Goal: Task Accomplishment & Management: Complete application form

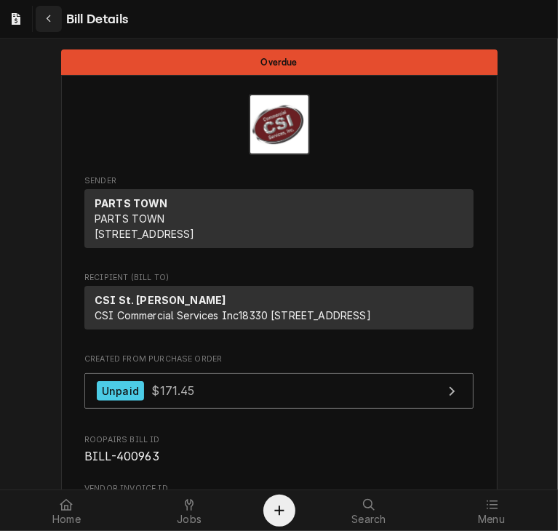
click at [46, 21] on icon "Navigate back" at bounding box center [49, 19] width 7 height 10
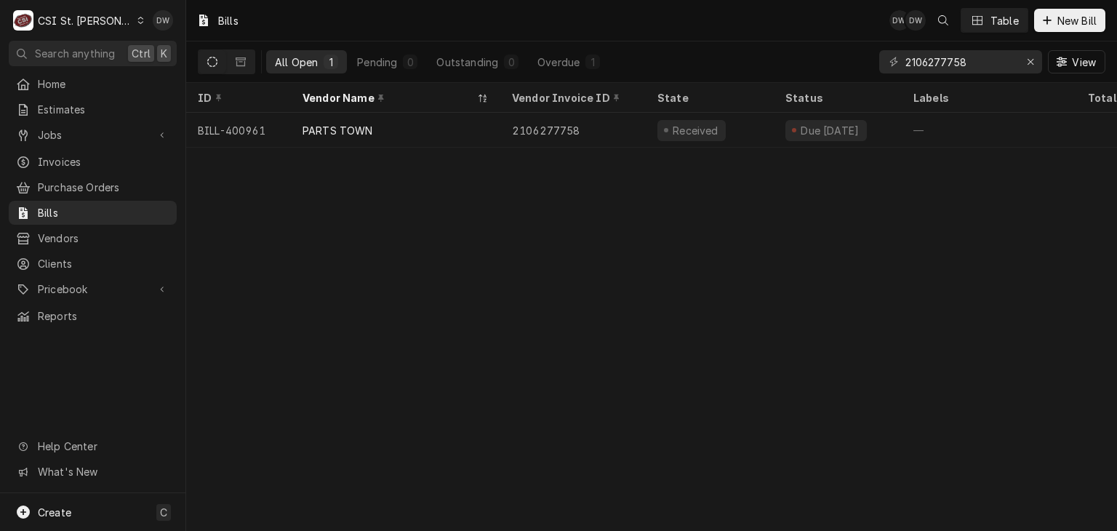
click at [116, 12] on div "C CSI St. [PERSON_NAME]" at bounding box center [79, 20] width 140 height 29
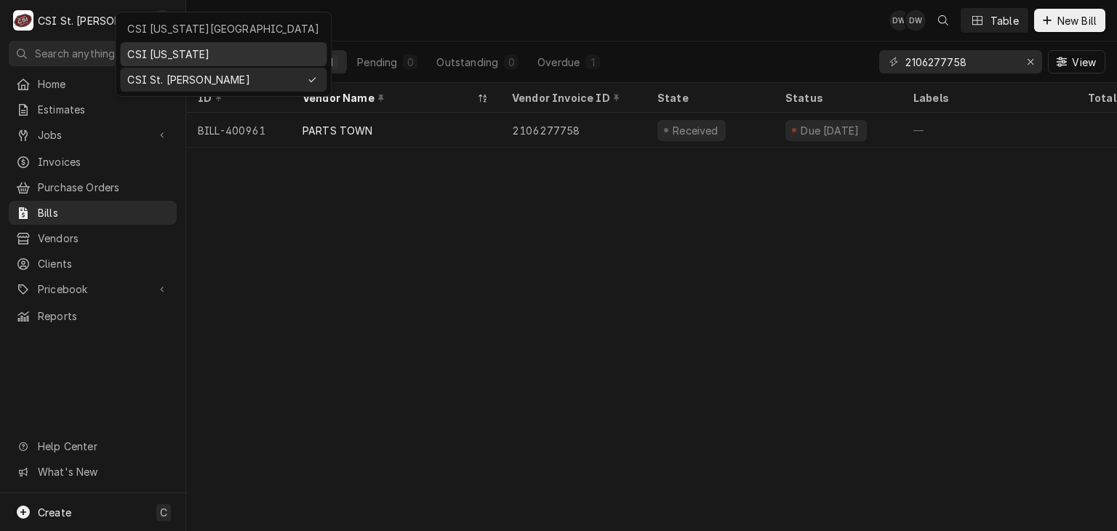
click at [131, 52] on div "CSI [US_STATE]" at bounding box center [223, 54] width 192 height 15
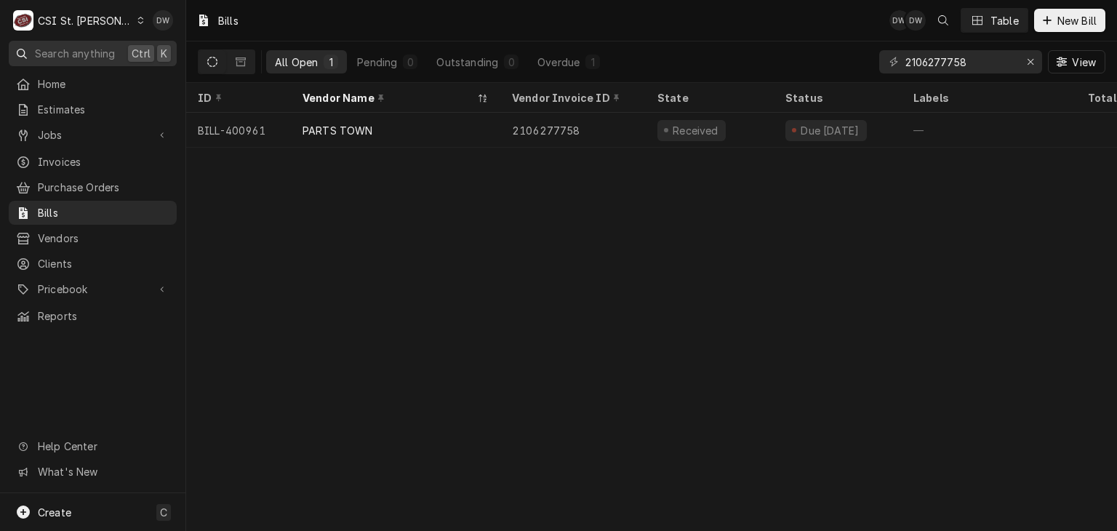
click at [131, 52] on button "Search anything Ctrl K" at bounding box center [93, 53] width 168 height 25
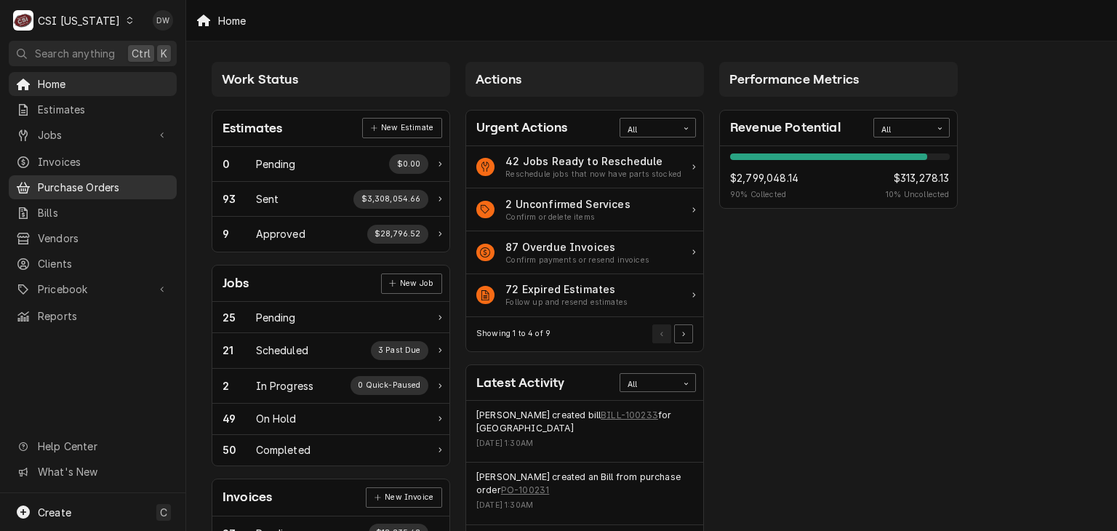
click at [56, 184] on span "Purchase Orders" at bounding box center [104, 187] width 132 height 15
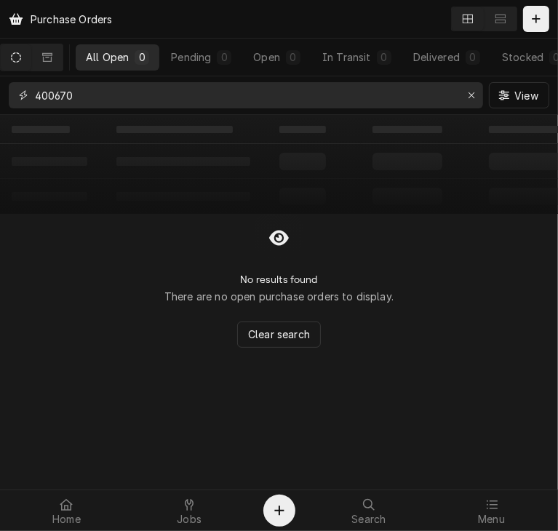
drag, startPoint x: 97, startPoint y: 96, endPoint x: -7, endPoint y: 94, distance: 104.7
click at [0, 94] on html "Purchase Orders All Open 0 Pending 0 Open 0 In Transit 0 Delivered 0 Stocked 0 …" at bounding box center [279, 265] width 558 height 531
type input "100147"
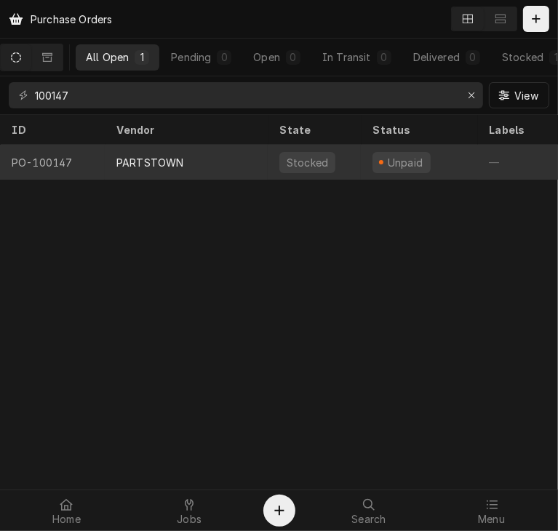
click at [185, 166] on div "PARTSTOWN" at bounding box center [186, 162] width 163 height 35
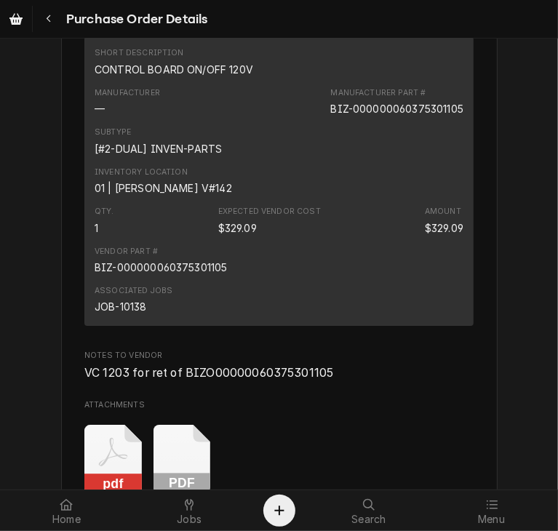
scroll to position [2206, 0]
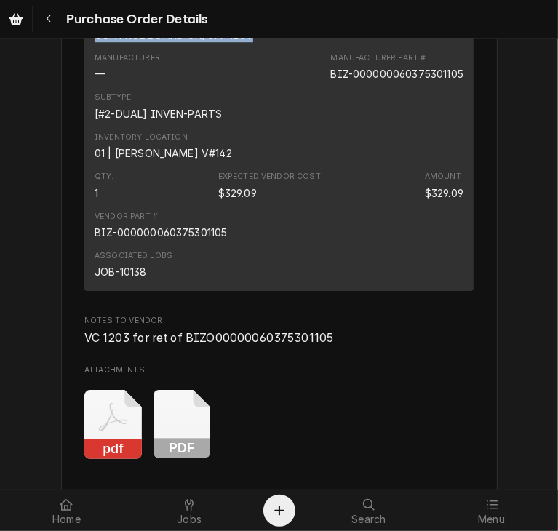
drag, startPoint x: 252, startPoint y: 76, endPoint x: 72, endPoint y: 78, distance: 180.4
copy div "CONTROL BOARD ON/OFF 120V"
click at [47, 15] on icon "Navigate back" at bounding box center [49, 19] width 7 height 10
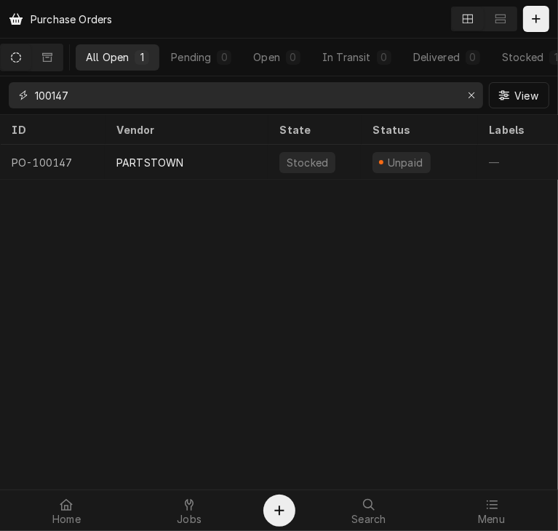
click at [78, 95] on input "100147" at bounding box center [245, 95] width 420 height 26
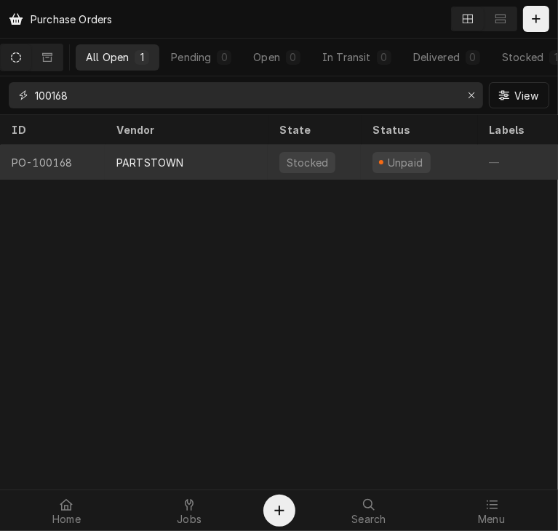
type input "100168"
click at [166, 173] on div "PARTSTOWN" at bounding box center [186, 162] width 163 height 35
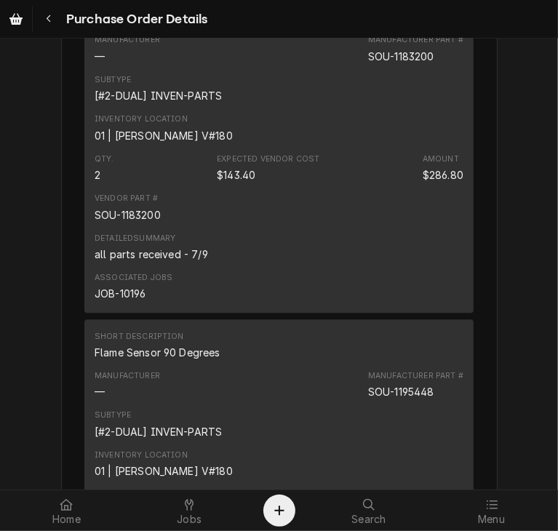
scroll to position [1646, 0]
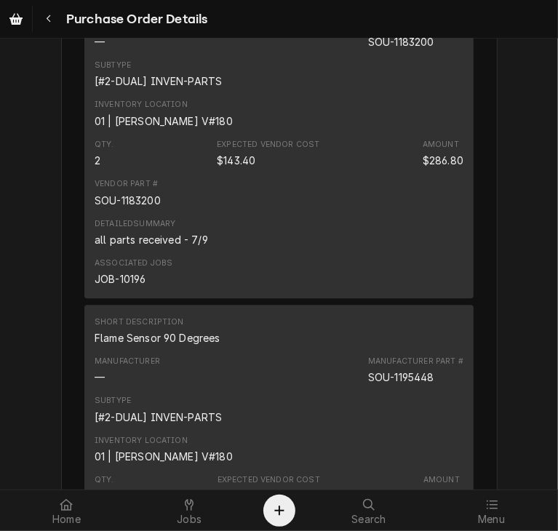
drag, startPoint x: 186, startPoint y: 52, endPoint x: 52, endPoint y: 60, distance: 134.1
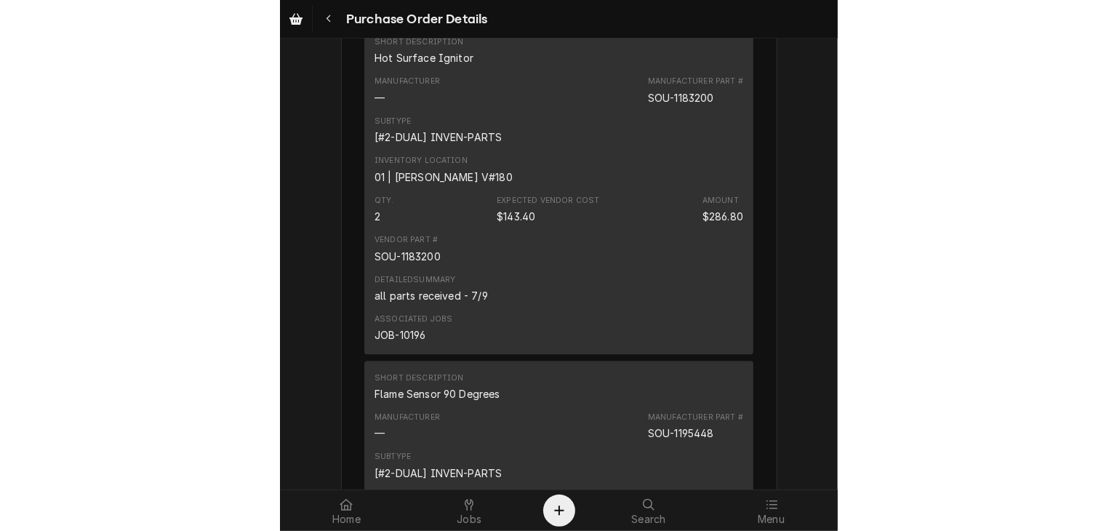
scroll to position [1582, 0]
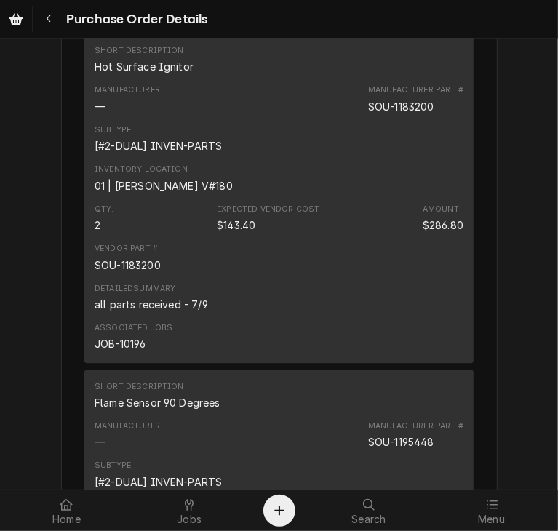
click at [532, 26] on div "Purchase Order Details" at bounding box center [279, 19] width 558 height 38
drag, startPoint x: 188, startPoint y: 113, endPoint x: 79, endPoint y: 117, distance: 109.9
click at [84, 117] on div "Short Description Hot Surface Ignitor Manufacturer — Manufacturer Part # SOU-11…" at bounding box center [278, 197] width 389 height 329
copy div "Hot Surface Ignitor"
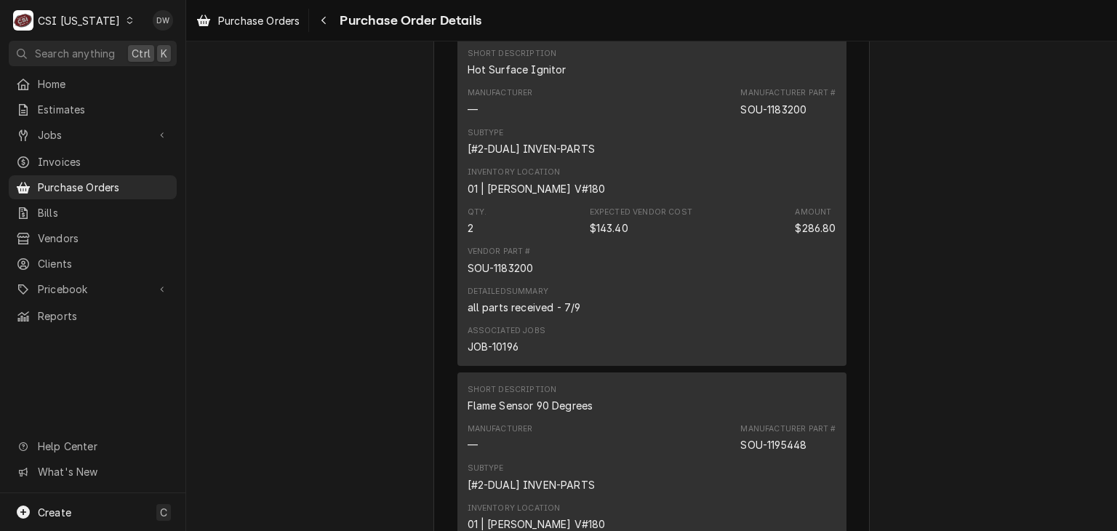
click at [127, 17] on icon "Dynamic Content Wrapper" at bounding box center [130, 20] width 6 height 7
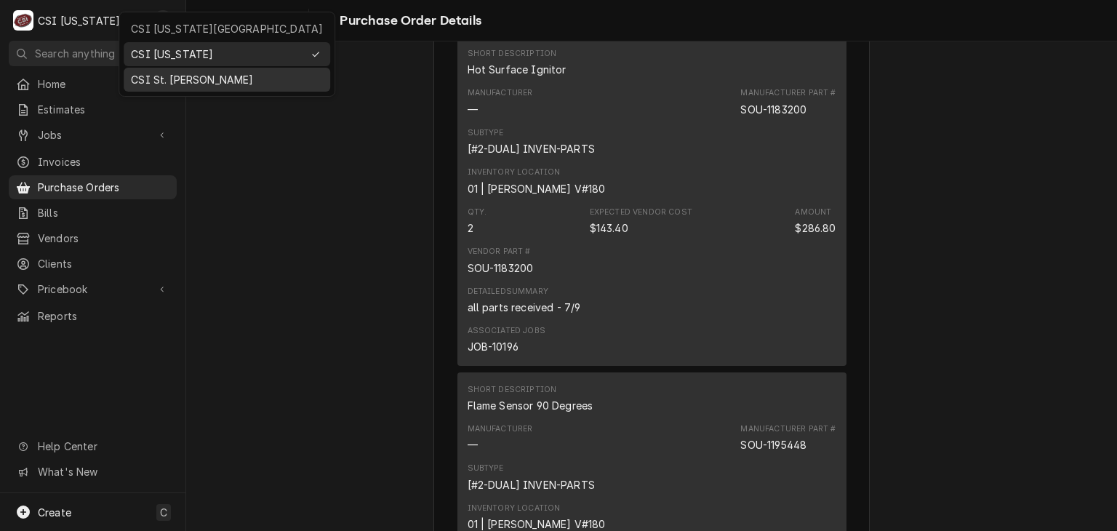
click at [147, 76] on div "CSI St. [PERSON_NAME]" at bounding box center [227, 79] width 192 height 15
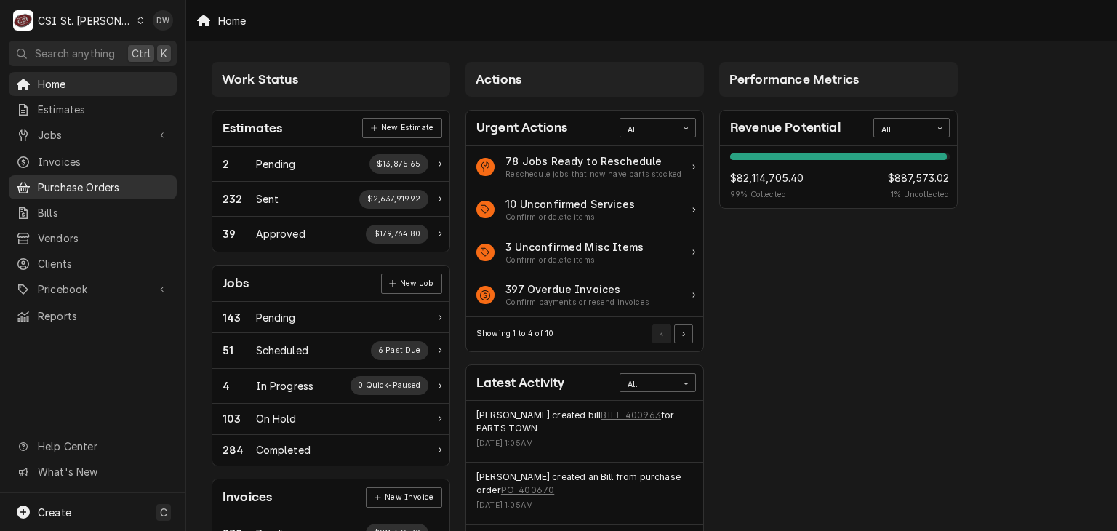
click at [90, 183] on span "Purchase Orders" at bounding box center [104, 187] width 132 height 15
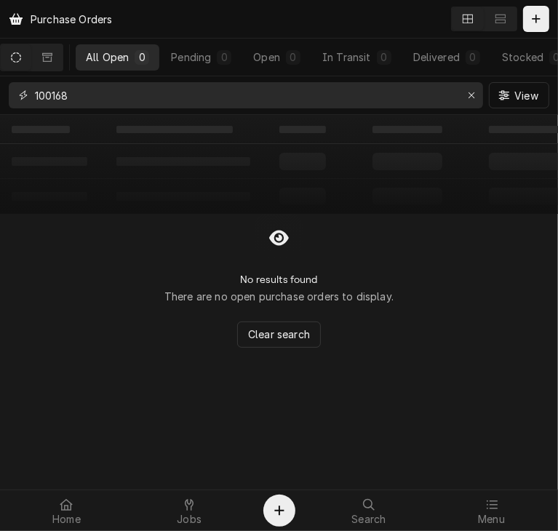
drag, startPoint x: 87, startPoint y: 105, endPoint x: -3, endPoint y: 91, distance: 91.2
click at [0, 91] on html "Purchase Orders All Open 0 Pending 0 Open 0 In Transit 0 Delivered 0 Stocked 0 …" at bounding box center [279, 265] width 558 height 531
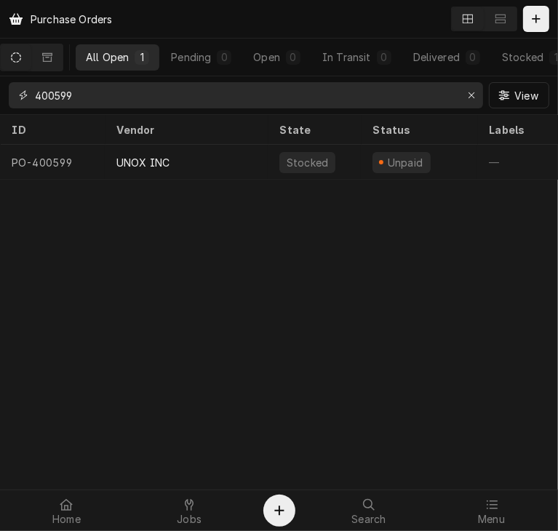
click at [86, 91] on input "400599" at bounding box center [245, 95] width 420 height 26
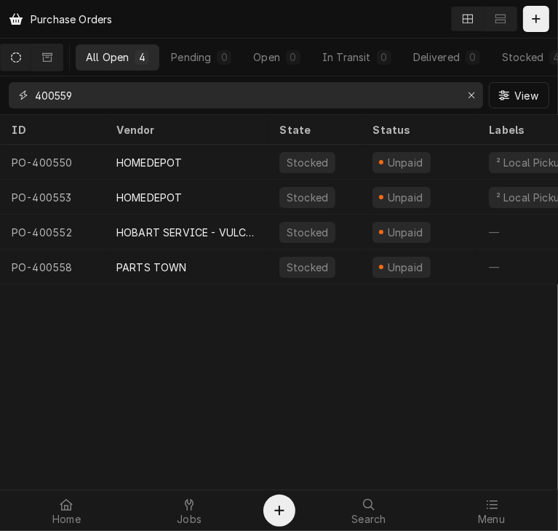
type input "400559"
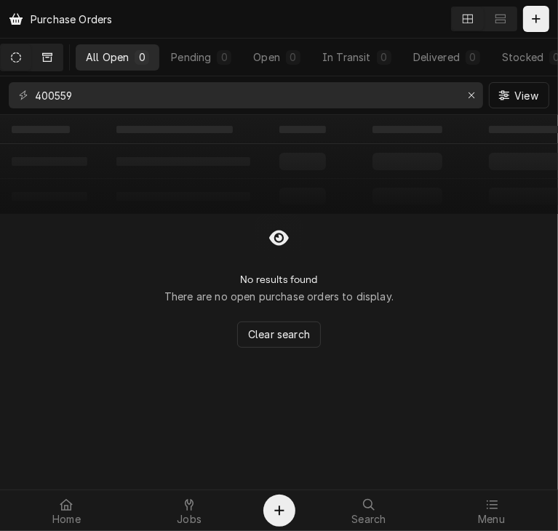
click at [52, 62] on icon "Dynamic Content Wrapper" at bounding box center [47, 57] width 10 height 10
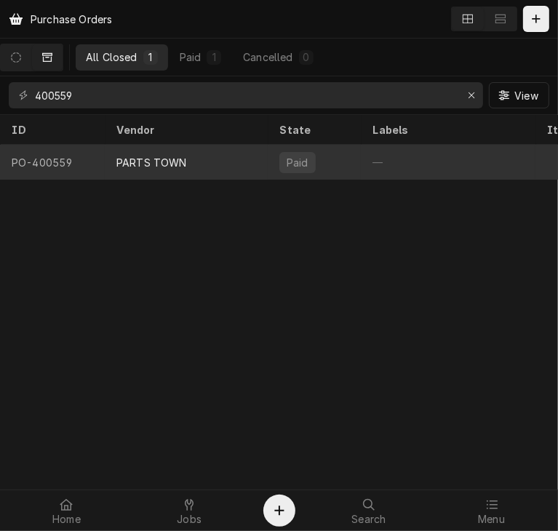
click at [143, 157] on div "PARTS TOWN" at bounding box center [151, 162] width 71 height 15
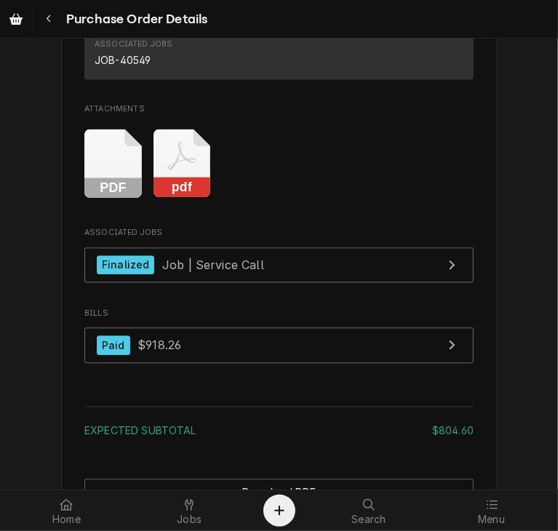
scroll to position [1588, 0]
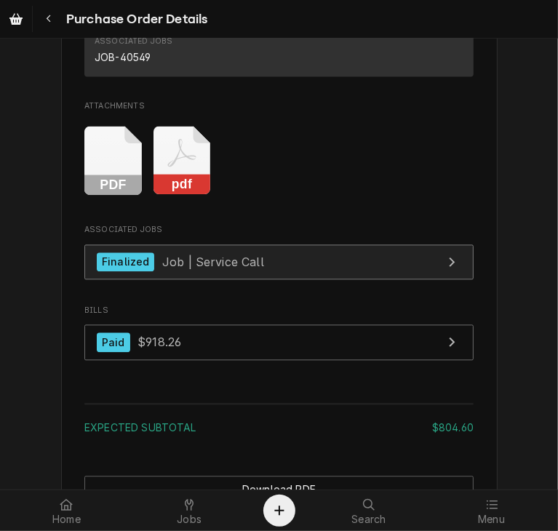
click at [119, 280] on link "Finalized Job | Service Call" at bounding box center [278, 262] width 389 height 36
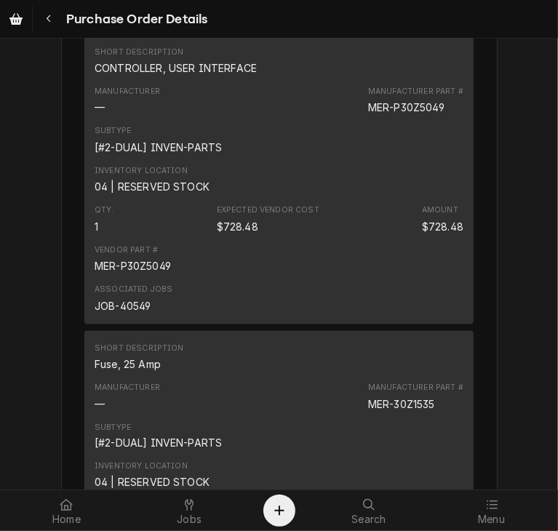
scroll to position [992, 0]
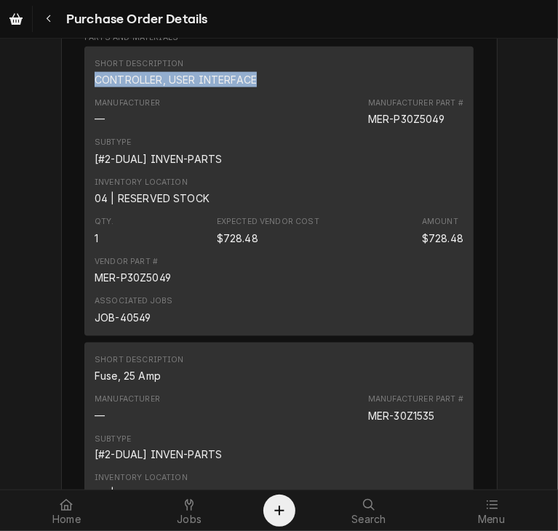
drag, startPoint x: 257, startPoint y: 123, endPoint x: 65, endPoint y: 127, distance: 191.3
click at [65, 127] on div "Vendor PARTS TOWN PARTS TOWN [STREET_ADDRESS] Bill To [GEOGRAPHIC_DATA] Account…" at bounding box center [279, 99] width 436 height 2033
copy div "CONTROLLER, USER INTERFACE"
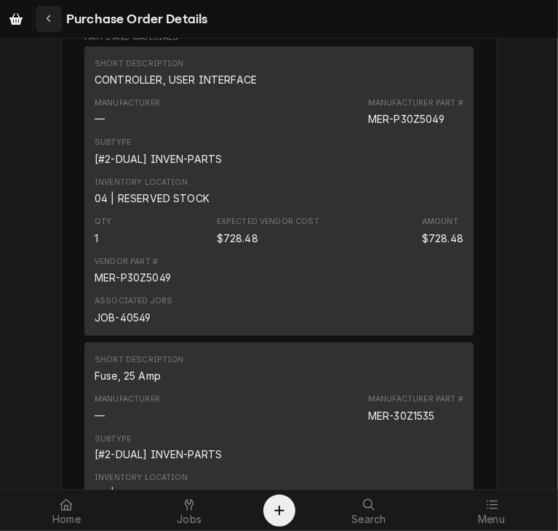
click at [49, 21] on icon "Navigate back" at bounding box center [49, 19] width 7 height 10
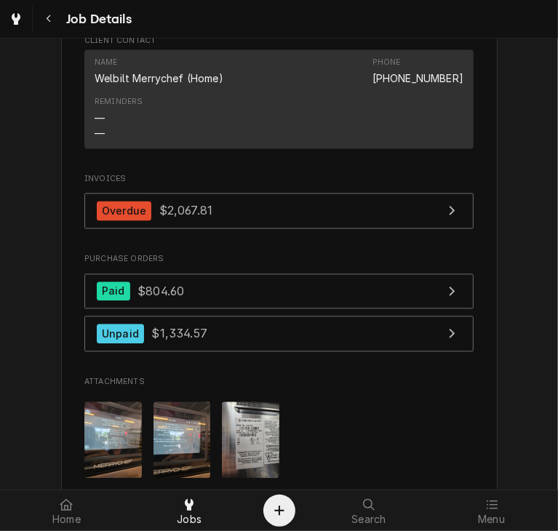
scroll to position [1500, 0]
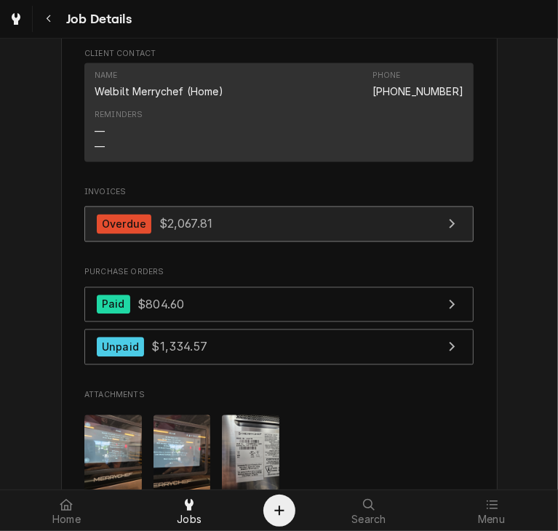
click at [147, 233] on div "Overdue $2,067.81" at bounding box center [155, 224] width 116 height 20
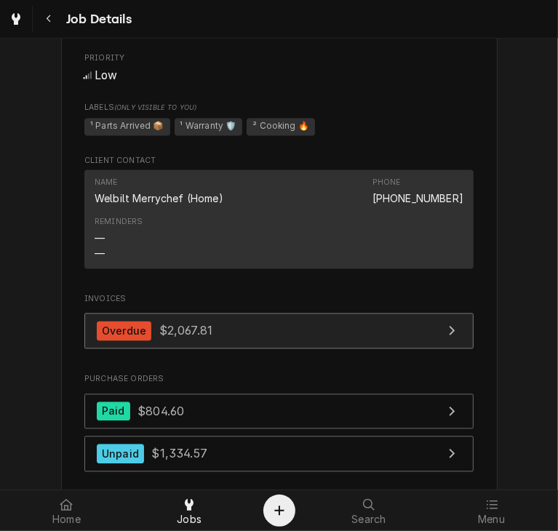
scroll to position [428, 0]
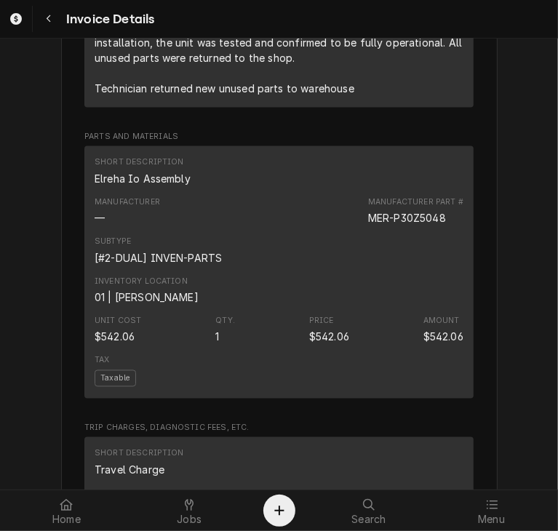
scroll to position [1295, 0]
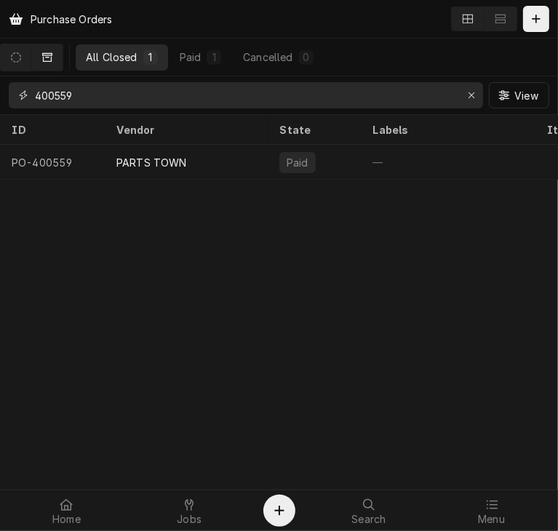
click at [90, 94] on input "400559" at bounding box center [245, 95] width 420 height 26
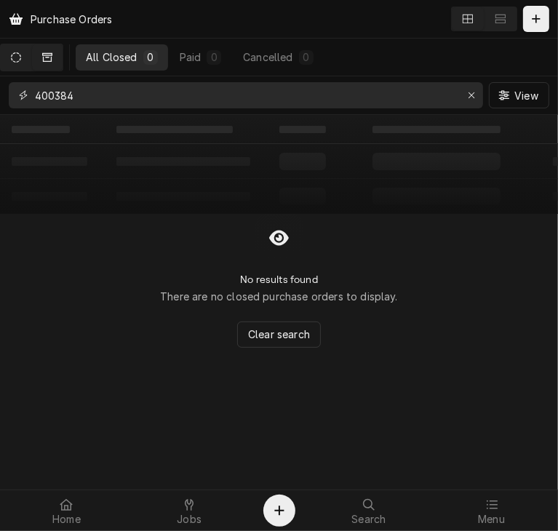
type input "400384"
click at [21, 59] on icon "Dynamic Content Wrapper" at bounding box center [16, 57] width 10 height 10
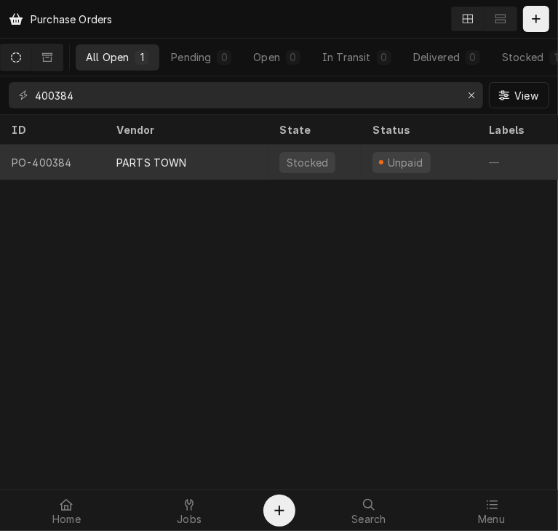
click at [131, 167] on div "PARTS TOWN" at bounding box center [186, 162] width 163 height 35
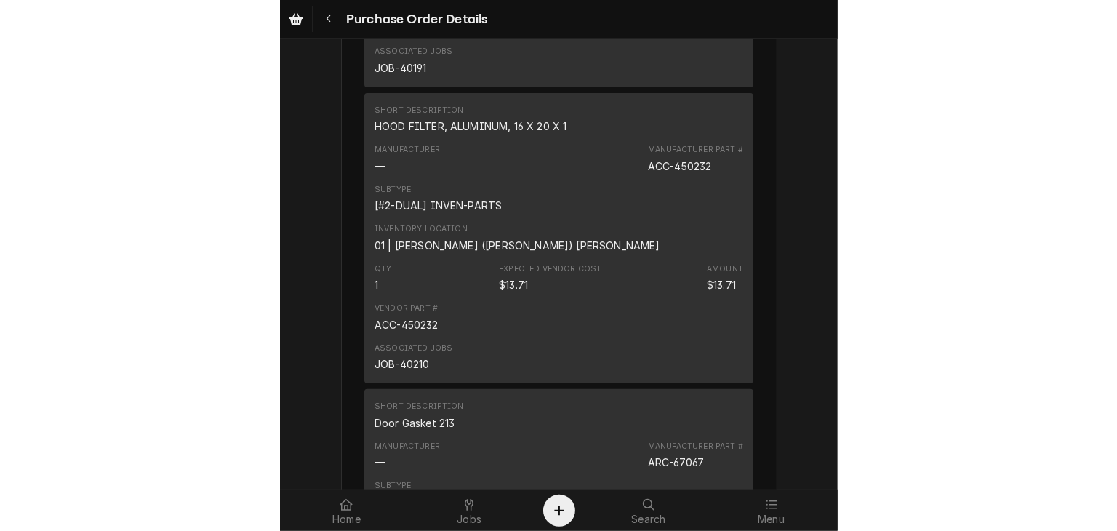
scroll to position [3025, 0]
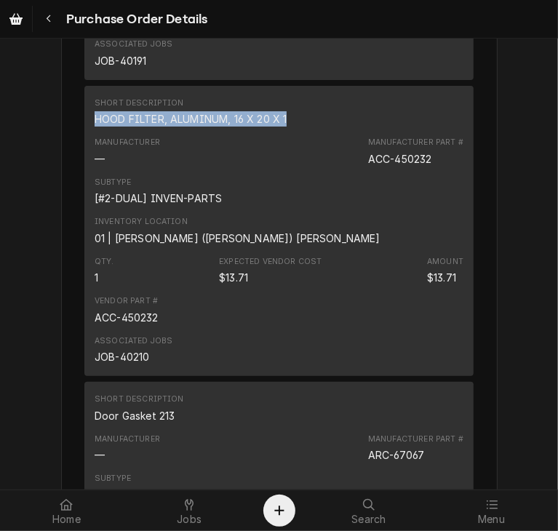
drag, startPoint x: 289, startPoint y: 161, endPoint x: 73, endPoint y: 166, distance: 216.0
copy div "HOOD FILTER, ALUMINUM, 16 X 20 X 1"
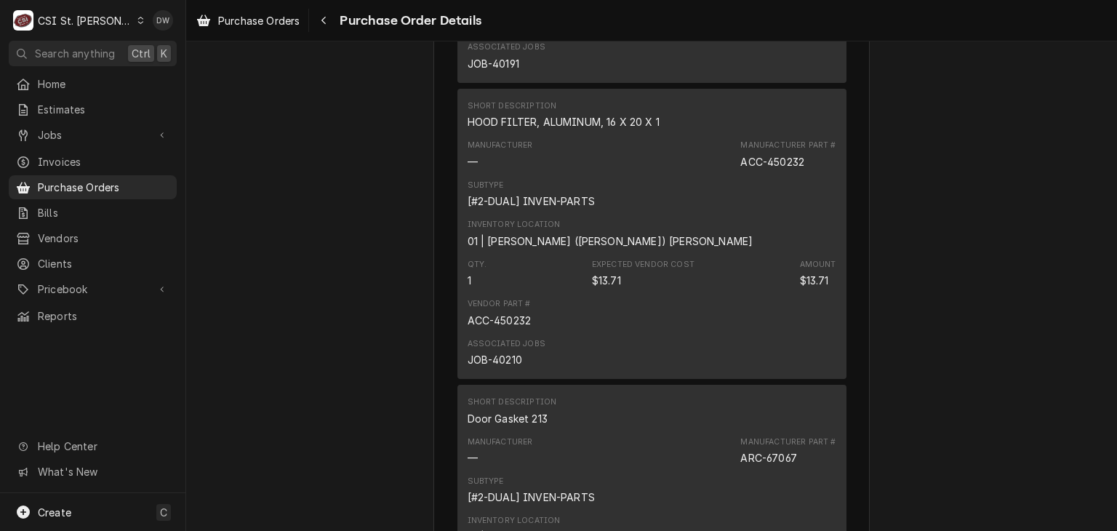
click at [137, 17] on icon "Dynamic Content Wrapper" at bounding box center [140, 20] width 7 height 7
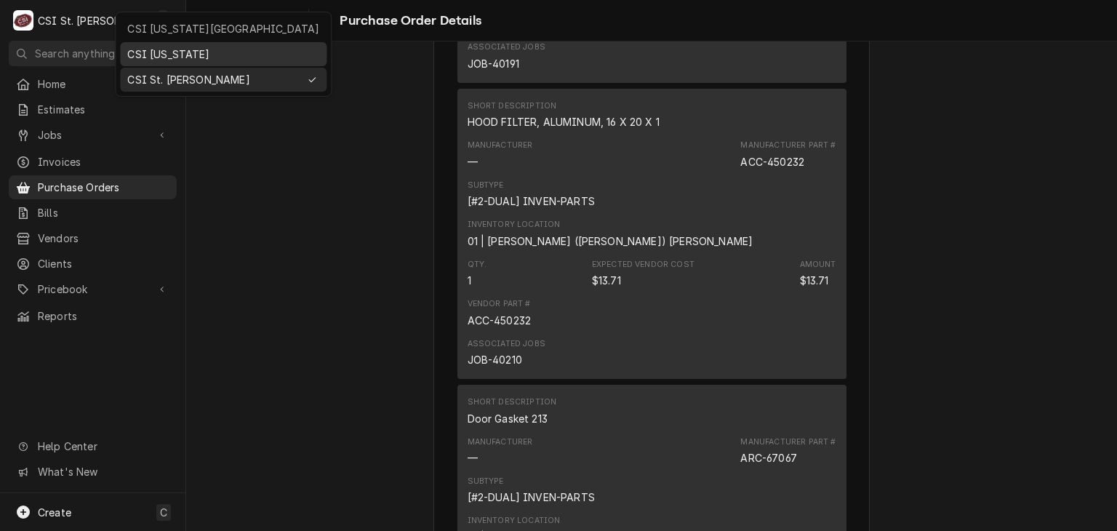
click at [145, 54] on div "CSI [US_STATE]" at bounding box center [223, 54] width 192 height 15
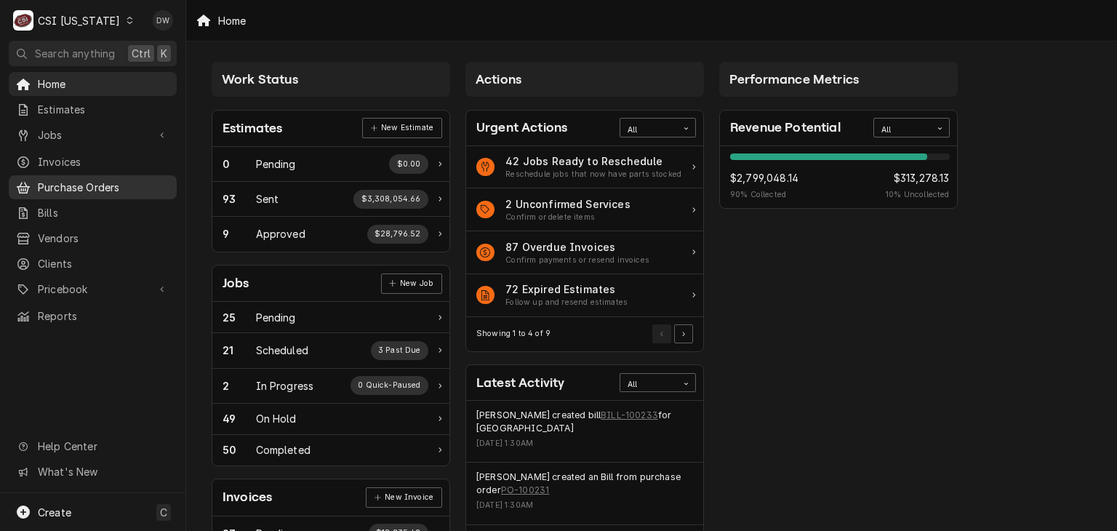
click at [53, 183] on span "Purchase Orders" at bounding box center [104, 187] width 132 height 15
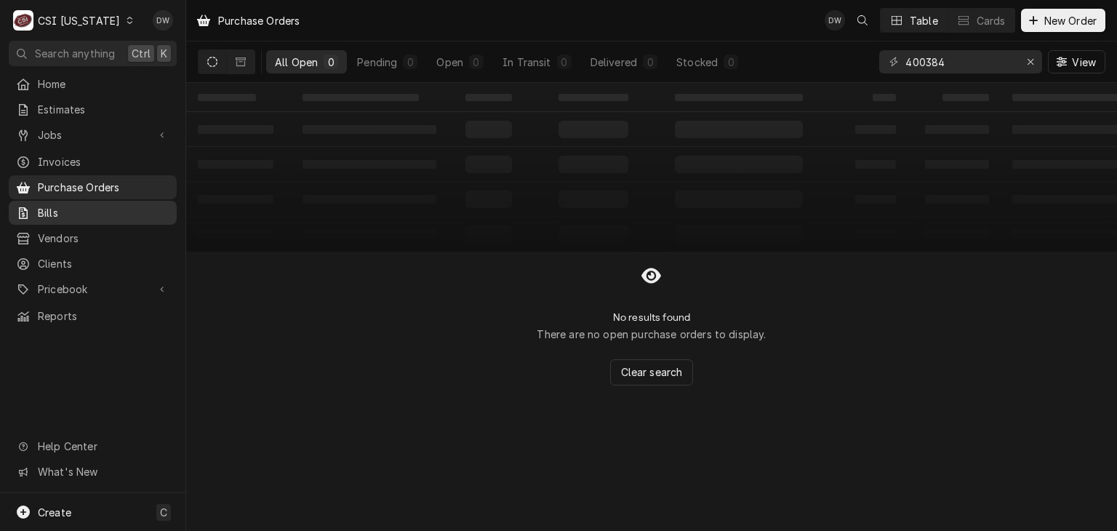
click at [49, 205] on span "Bills" at bounding box center [104, 212] width 132 height 15
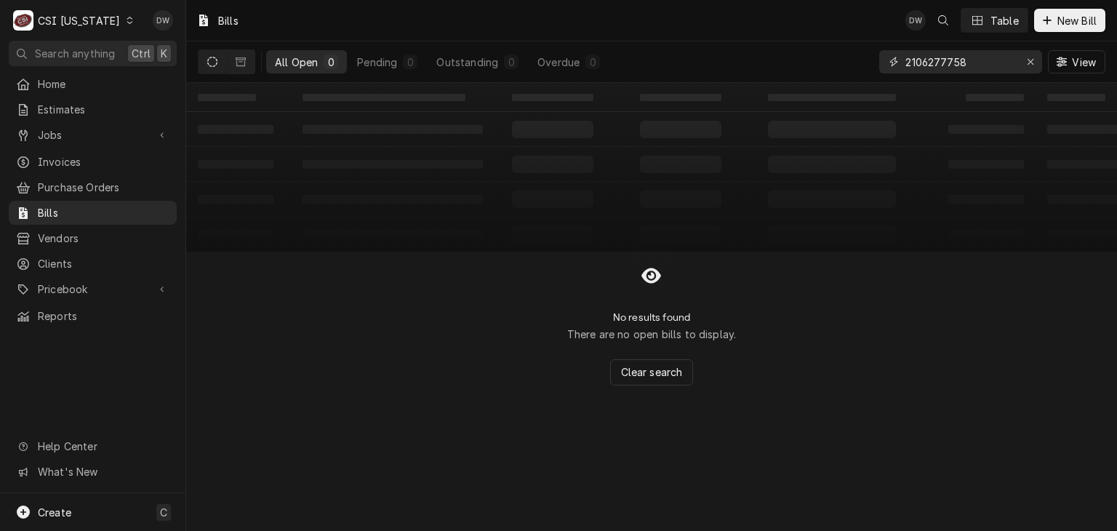
drag, startPoint x: 972, startPoint y: 65, endPoint x: 838, endPoint y: 65, distance: 133.8
click at [838, 65] on div "All Open 0 Pending 0 Outstanding 0 Overdue 0 2106277758 View" at bounding box center [652, 61] width 908 height 41
paste input "194013"
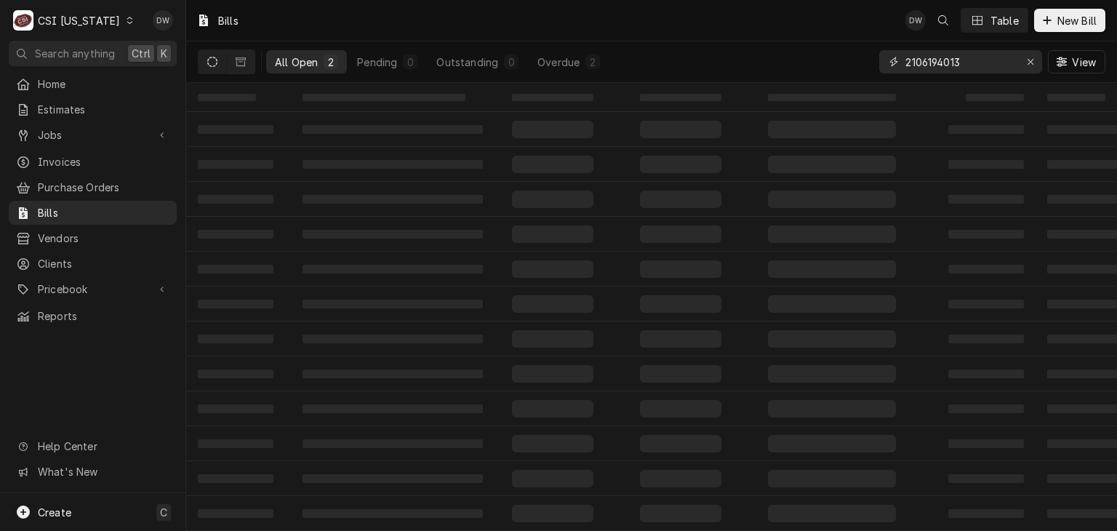
type input "2106194013"
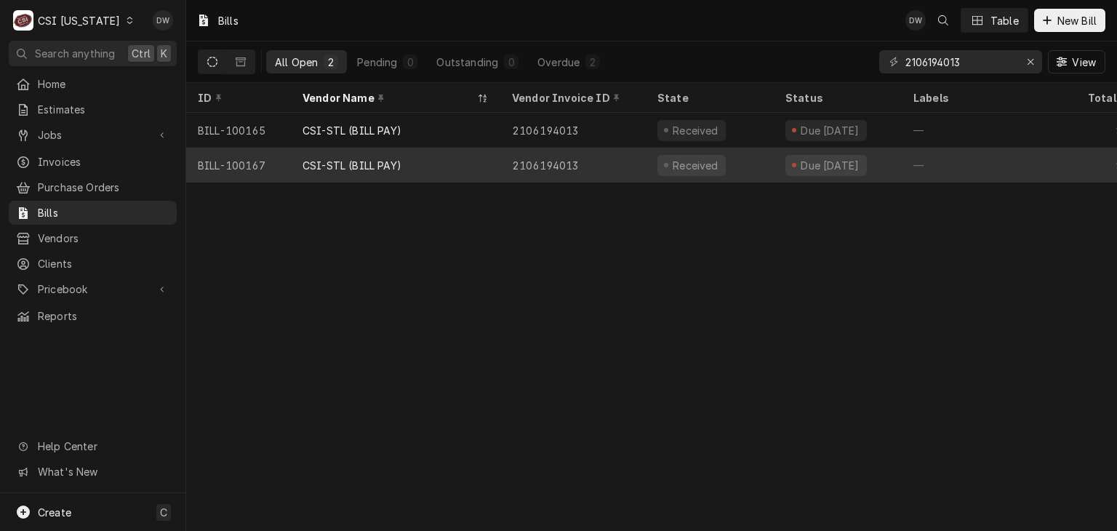
click at [546, 164] on div "2106194013" at bounding box center [572, 165] width 145 height 35
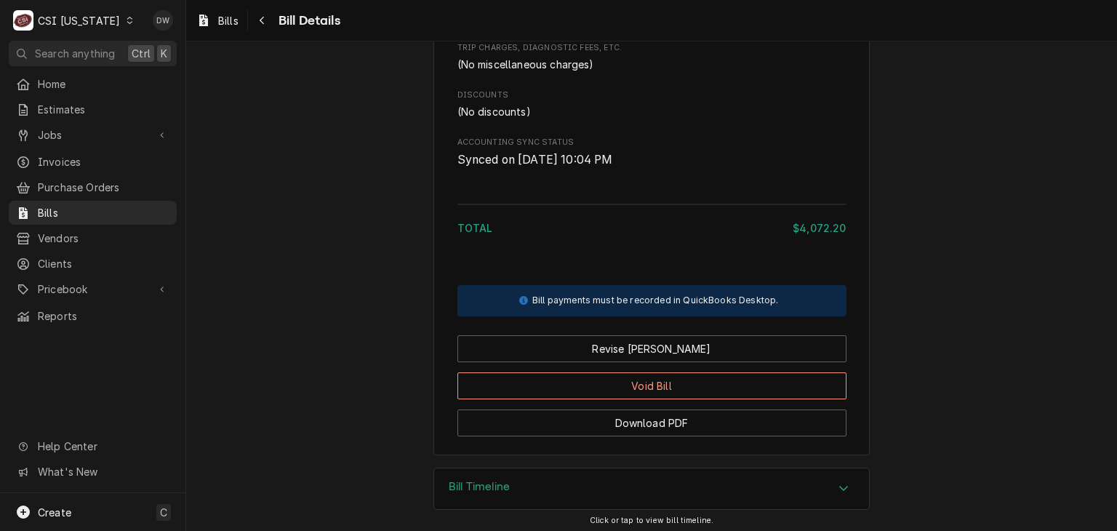
scroll to position [5987, 0]
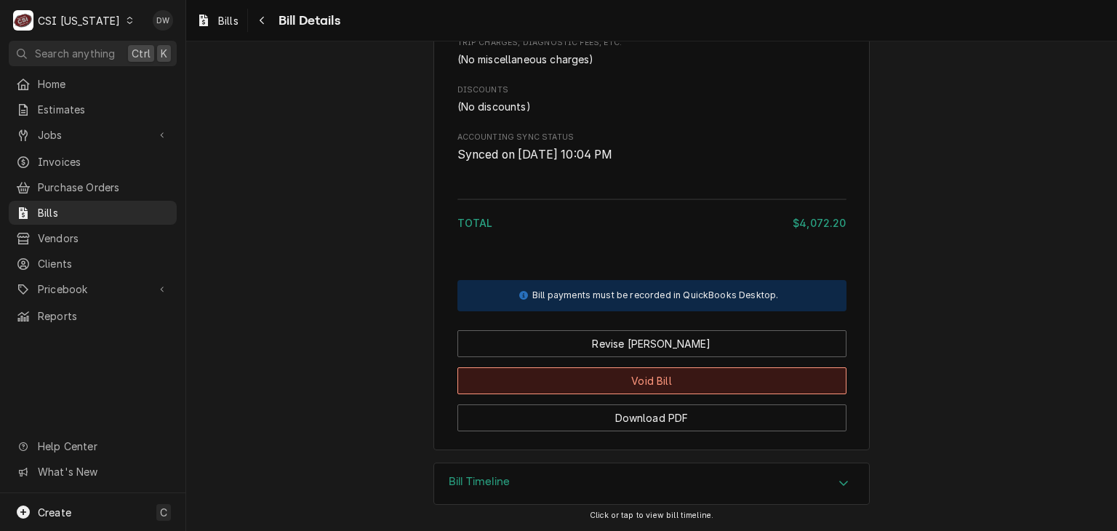
click at [712, 380] on button "Void Bill" at bounding box center [651, 380] width 389 height 27
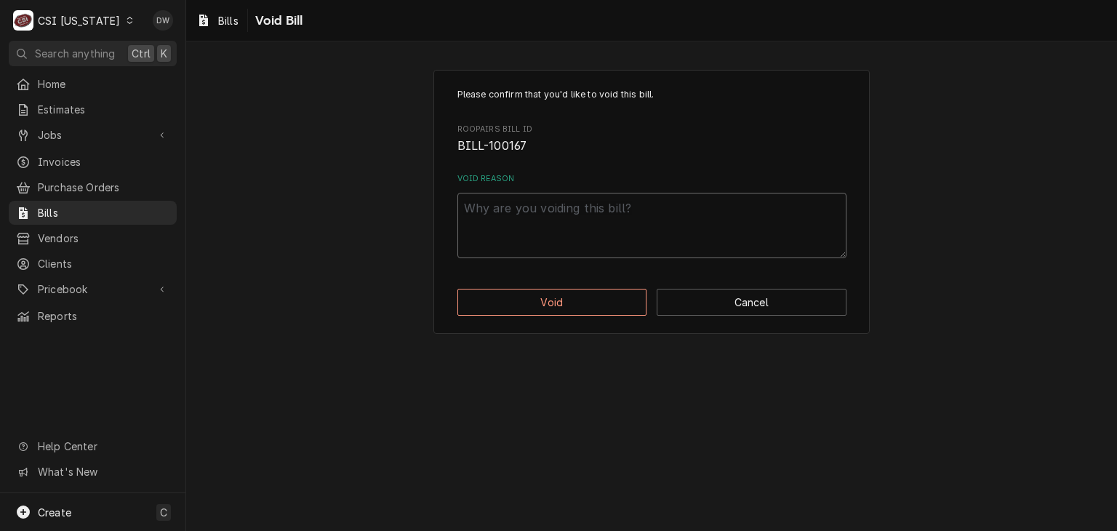
click at [495, 212] on textarea "Void Reason" at bounding box center [651, 225] width 389 height 65
type textarea "x"
type textarea "e"
type textarea "x"
type textarea "en"
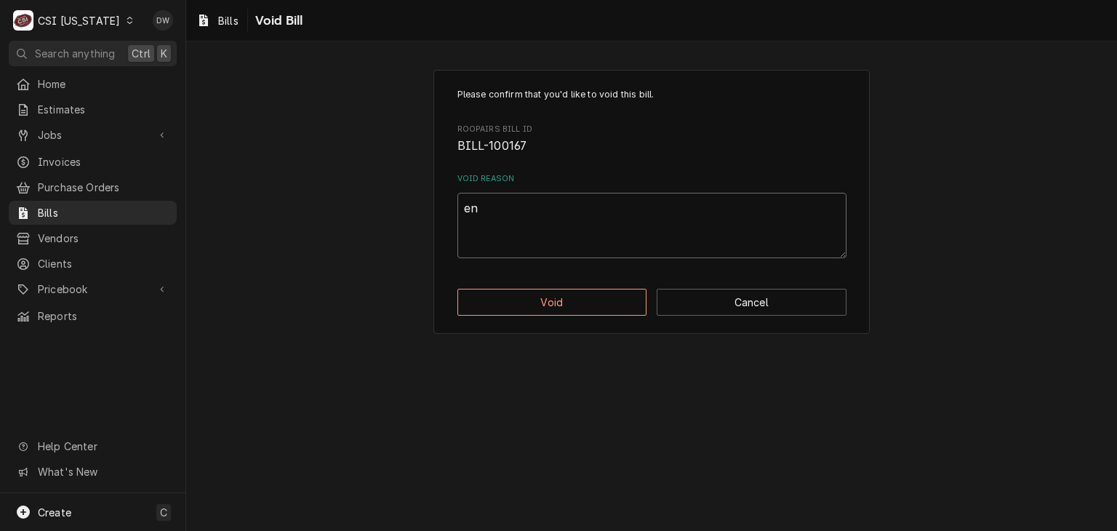
type textarea "x"
type textarea "ent"
type textarea "x"
type textarea "ente"
type textarea "x"
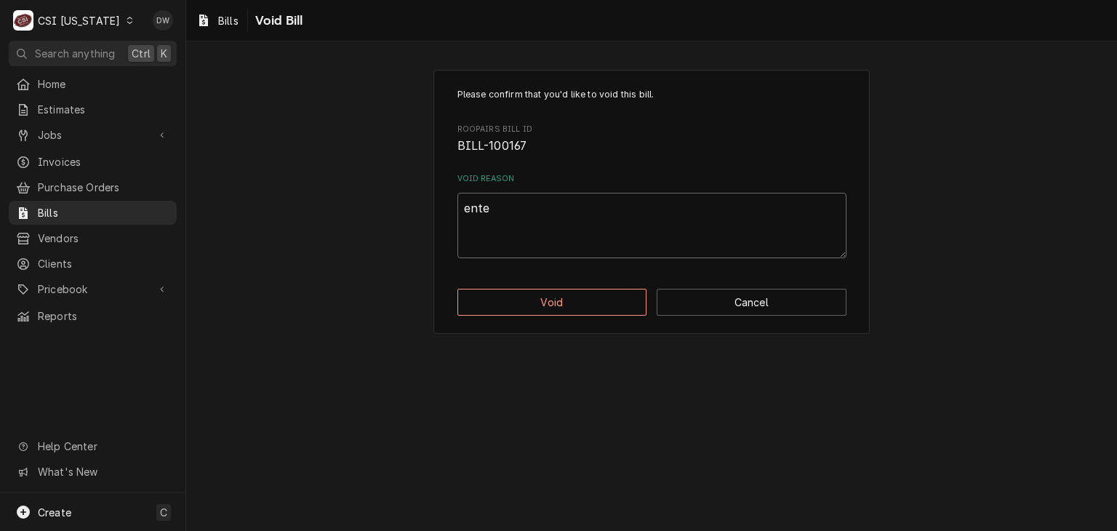
type textarea "enter"
type textarea "x"
type textarea "entere"
type textarea "x"
type textarea "enteree"
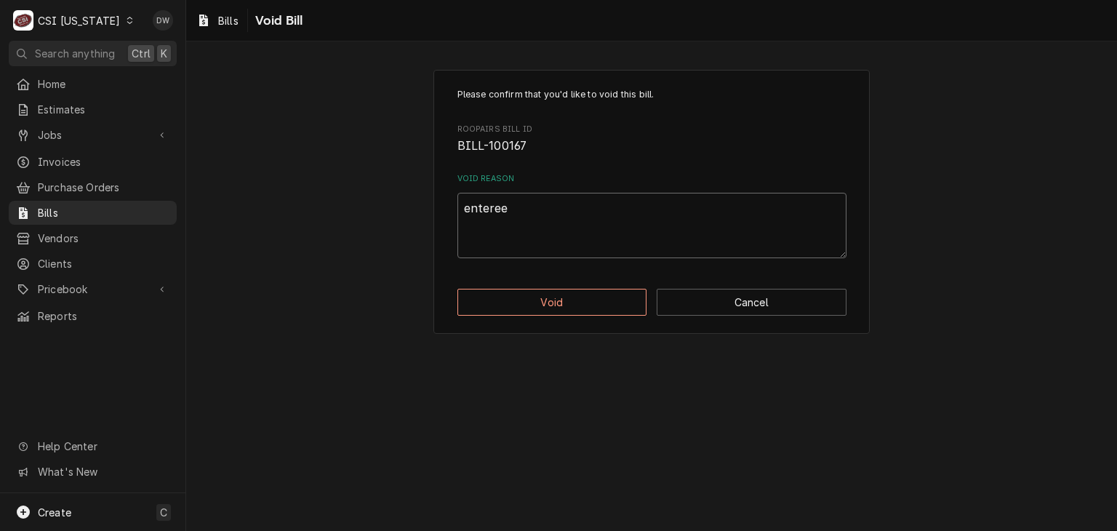
type textarea "x"
type textarea "entere"
type textarea "x"
type textarea "entered"
type textarea "x"
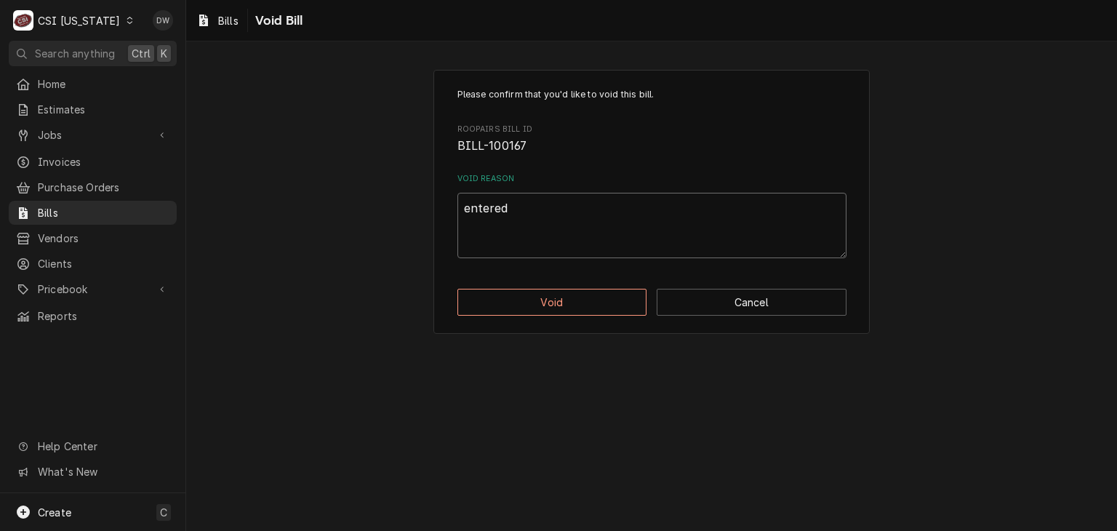
type textarea "entered"
type textarea "x"
type textarea "entered w"
type textarea "x"
type textarea "entered t"
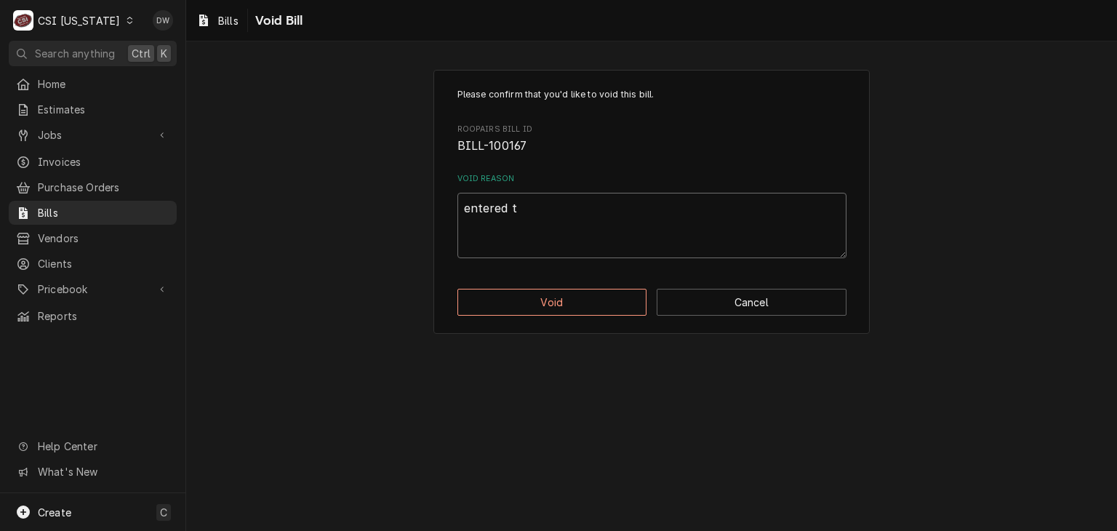
type textarea "x"
type textarea "entered tw"
type textarea "x"
type textarea "entered twi"
type textarea "x"
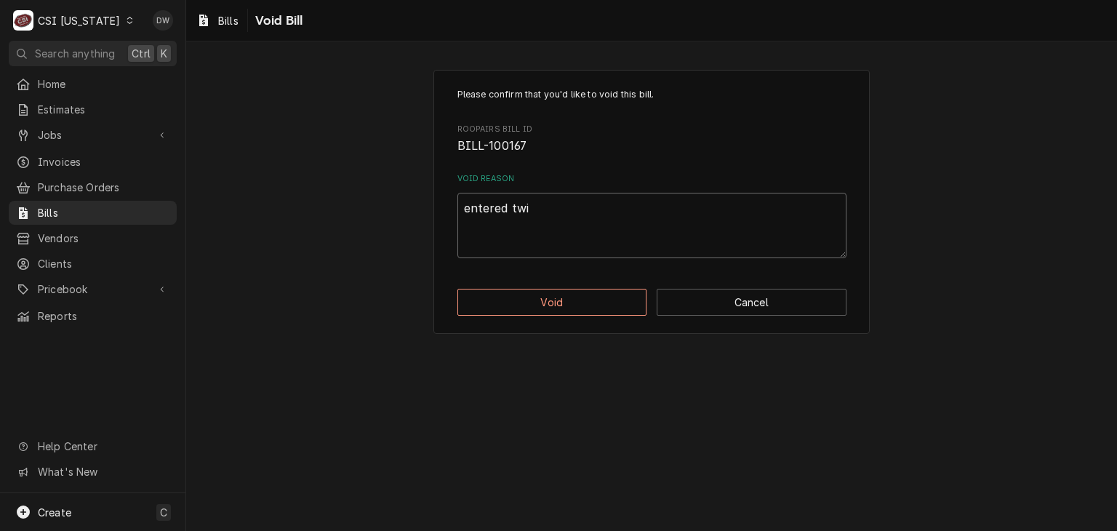
type textarea "entered twic"
type textarea "x"
type textarea "entered twice"
type textarea "x"
type textarea "entered twice"
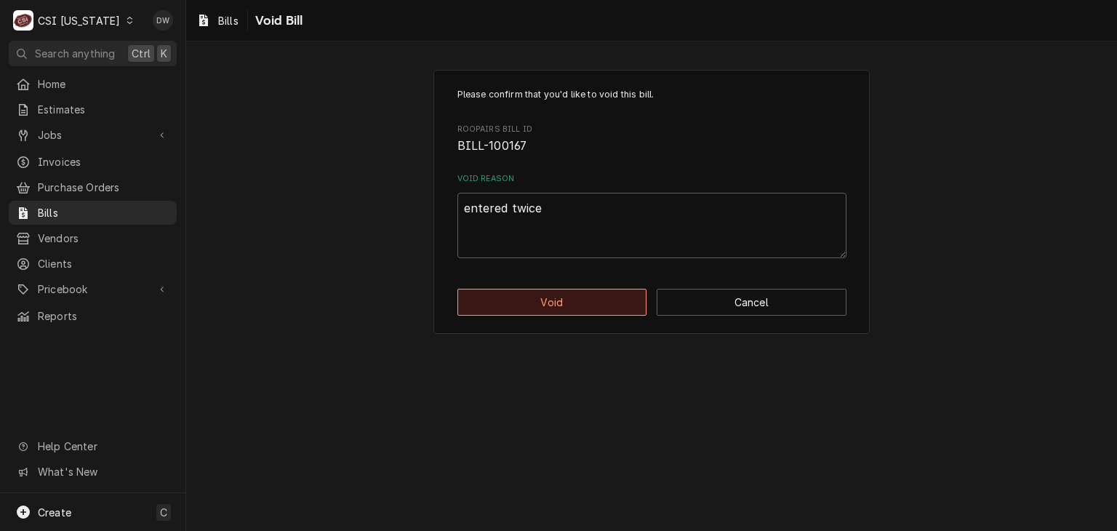
click at [509, 305] on button "Void" at bounding box center [552, 302] width 190 height 27
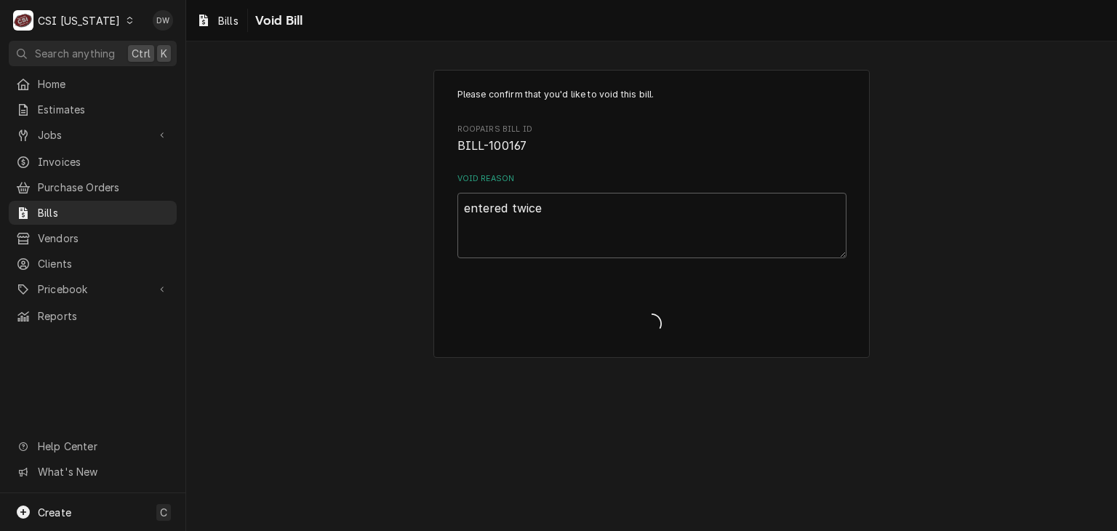
type textarea "x"
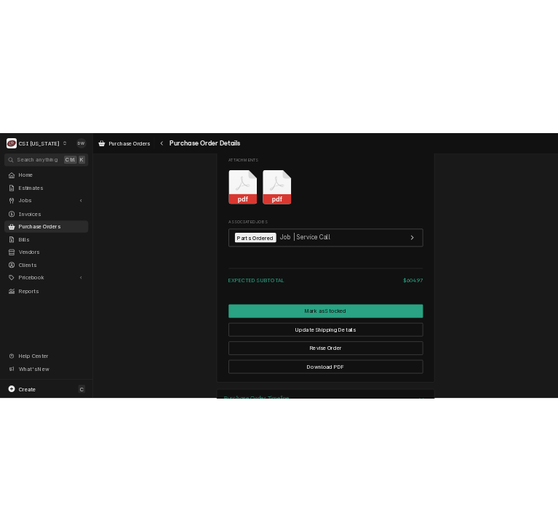
scroll to position [2357, 0]
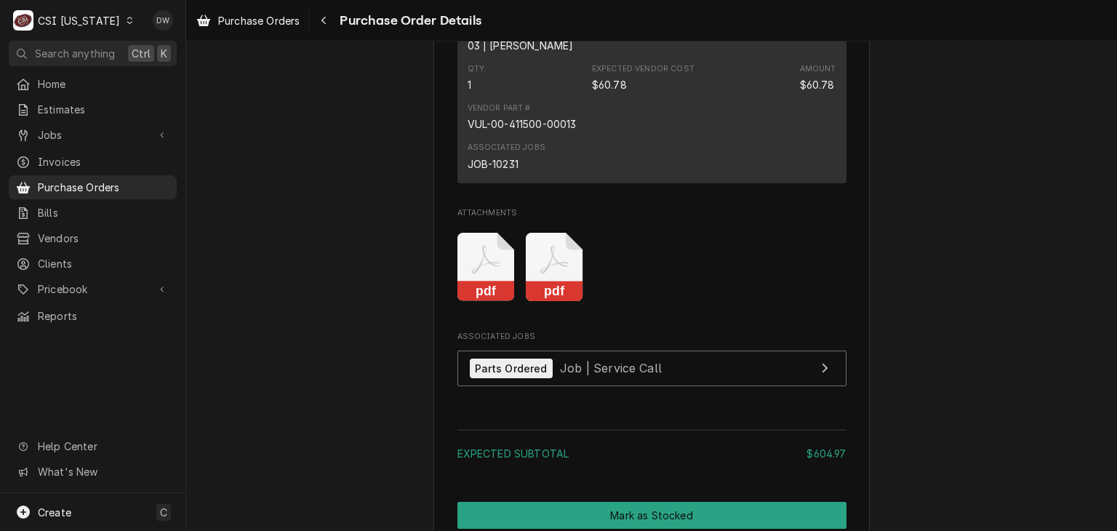
click at [820, 313] on div "pdf pdf" at bounding box center [651, 267] width 389 height 92
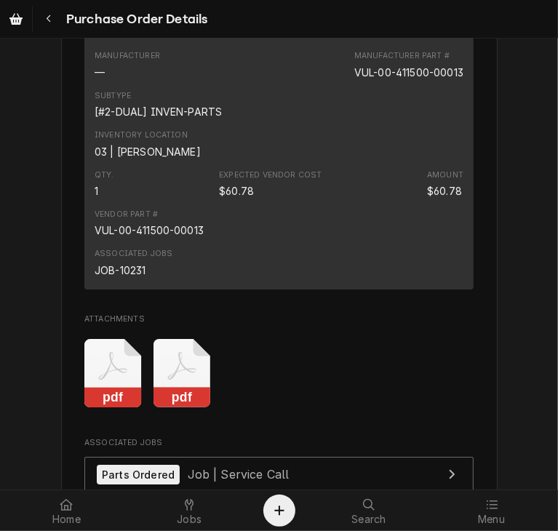
scroll to position [2243, 0]
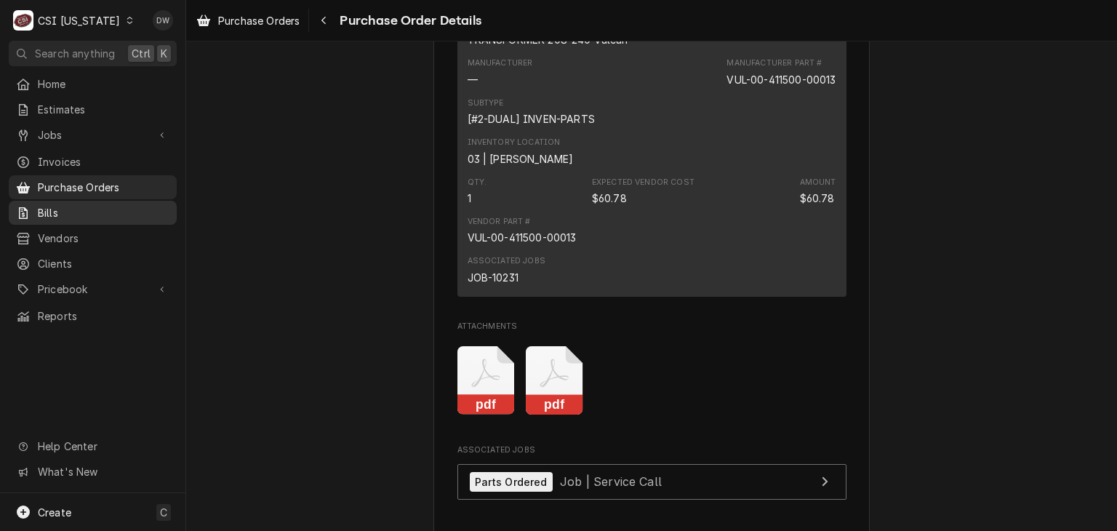
click at [38, 205] on span "Bills" at bounding box center [104, 212] width 132 height 15
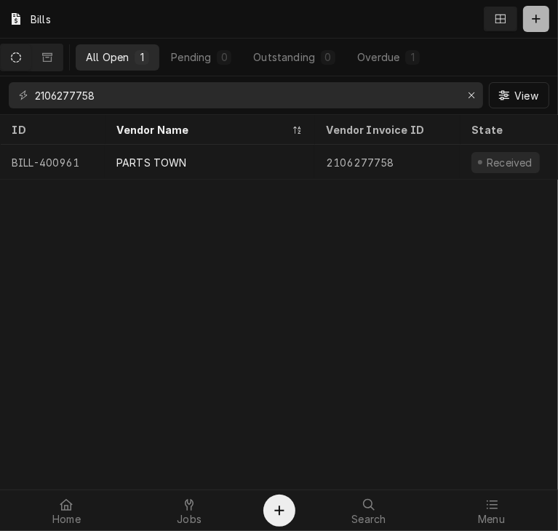
click at [543, 16] on div "Dynamic Content Wrapper" at bounding box center [536, 19] width 15 height 15
click at [537, 26] on button "Dynamic Content Wrapper" at bounding box center [536, 19] width 26 height 26
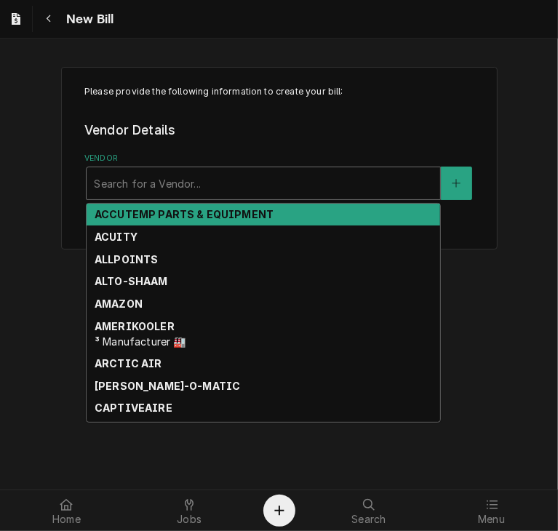
click at [152, 192] on div "Vendor" at bounding box center [263, 183] width 339 height 26
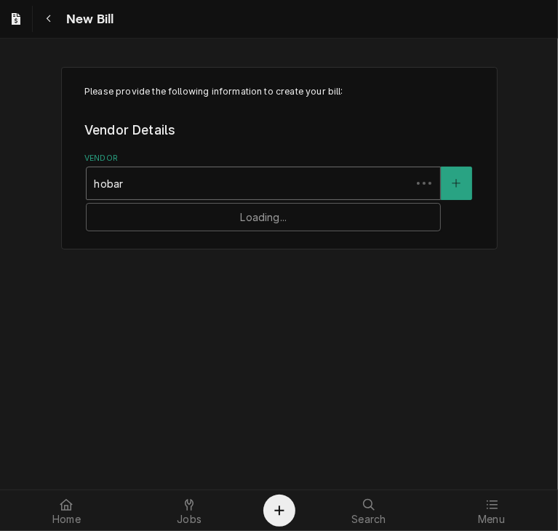
type input "hobart"
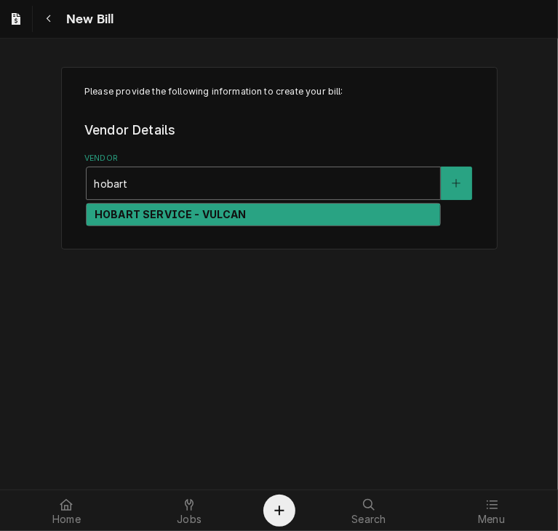
click at [151, 204] on div "HOBART SERVICE - VULCAN" at bounding box center [263, 215] width 353 height 23
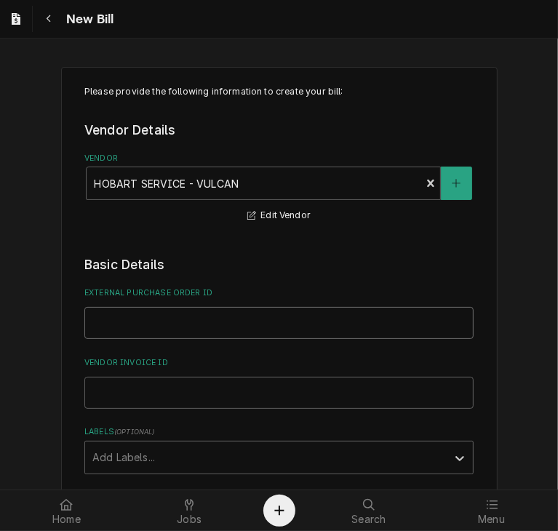
click at [107, 330] on input "External Purchase Order ID" at bounding box center [278, 323] width 389 height 32
type input "PO-100186"
click at [107, 388] on input "Vendor Invoice ID" at bounding box center [278, 393] width 389 height 32
paste input "30248931"
type input "30248931"
